Goal: Find specific page/section: Find specific page/section

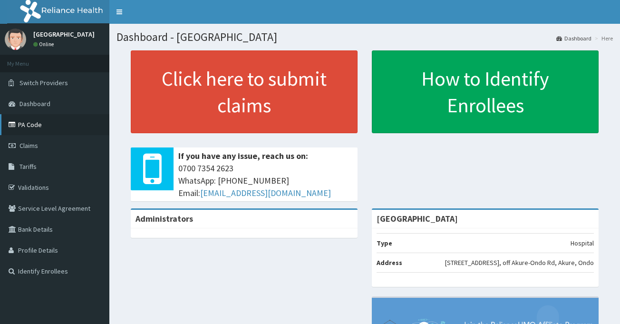
click at [46, 122] on link "PA Code" at bounding box center [54, 124] width 109 height 21
click at [587, 227] on div "[GEOGRAPHIC_DATA]" at bounding box center [485, 219] width 227 height 19
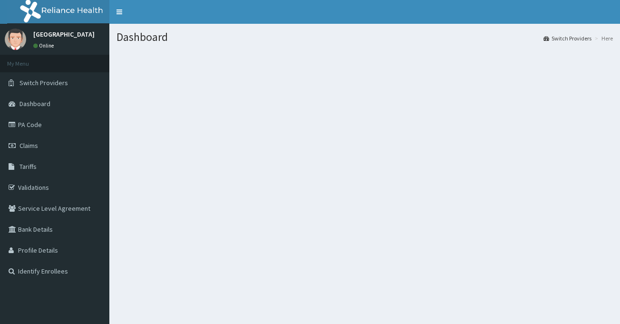
click at [394, 51] on section at bounding box center [364, 102] width 511 height 119
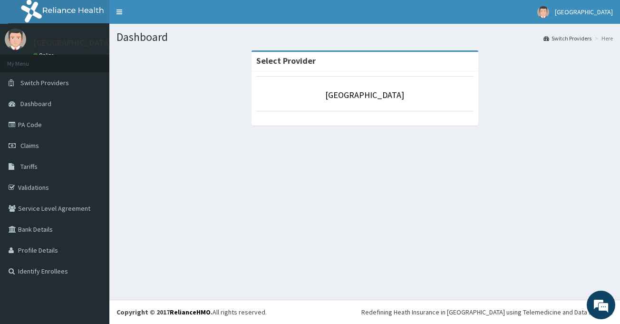
click at [358, 220] on div "Dashboard Switch Providers Here Select Provider [GEOGRAPHIC_DATA]" at bounding box center [364, 162] width 511 height 276
click at [386, 39] on h1 "Dashboard" at bounding box center [364, 37] width 496 height 12
click at [576, 239] on div "Dashboard Switch Providers Here Select Provider [GEOGRAPHIC_DATA]" at bounding box center [364, 162] width 511 height 276
